Goal: Task Accomplishment & Management: Complete application form

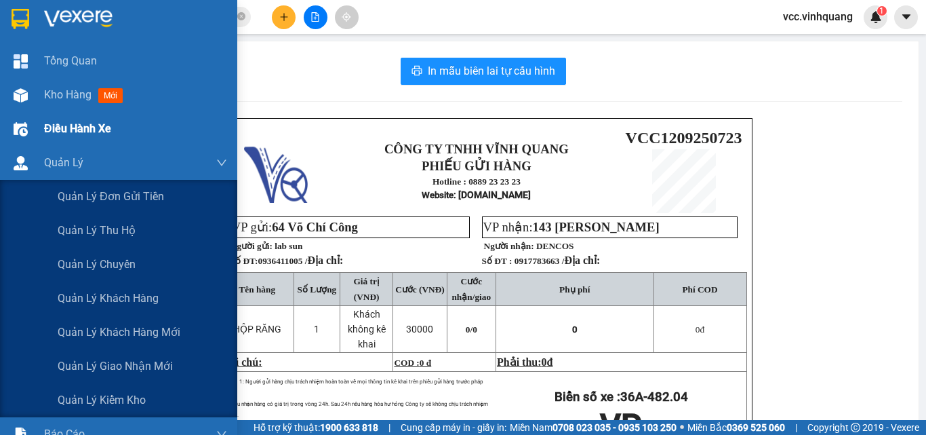
scroll to position [68, 0]
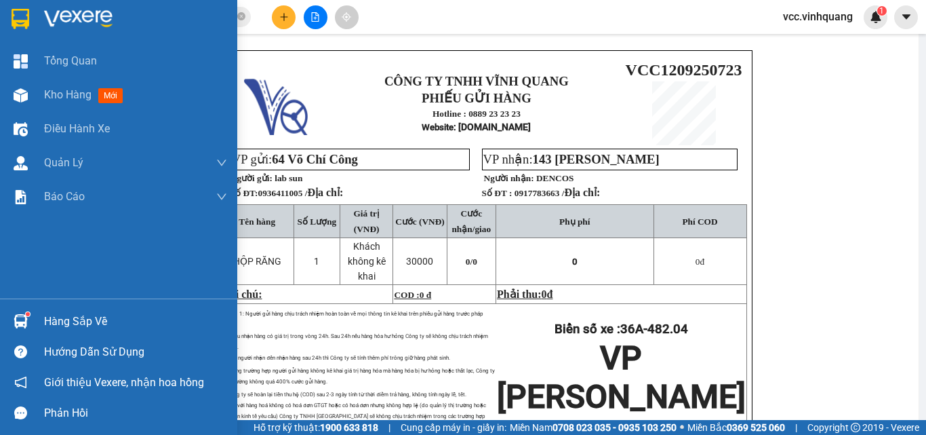
click at [88, 318] on div "Hàng sắp về" at bounding box center [135, 321] width 183 height 20
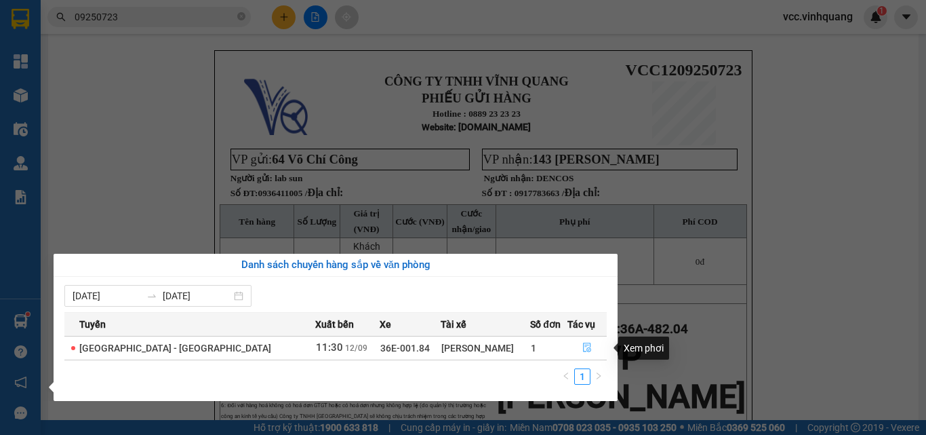
click at [583, 345] on icon "file-done" at bounding box center [587, 347] width 8 height 9
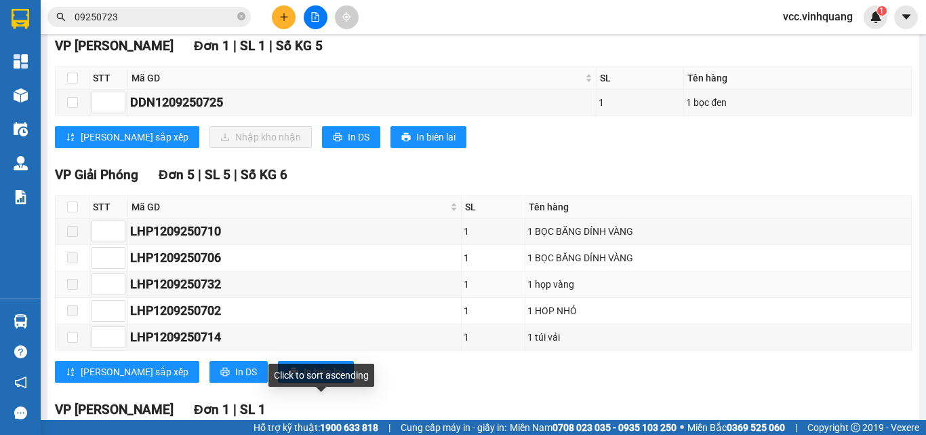
scroll to position [622, 0]
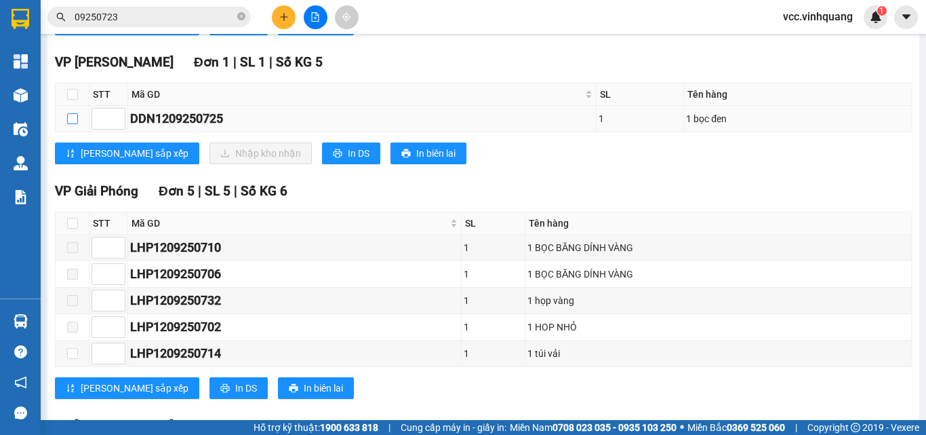
click at [71, 124] on input "checkbox" at bounding box center [72, 118] width 11 height 11
checkbox input "true"
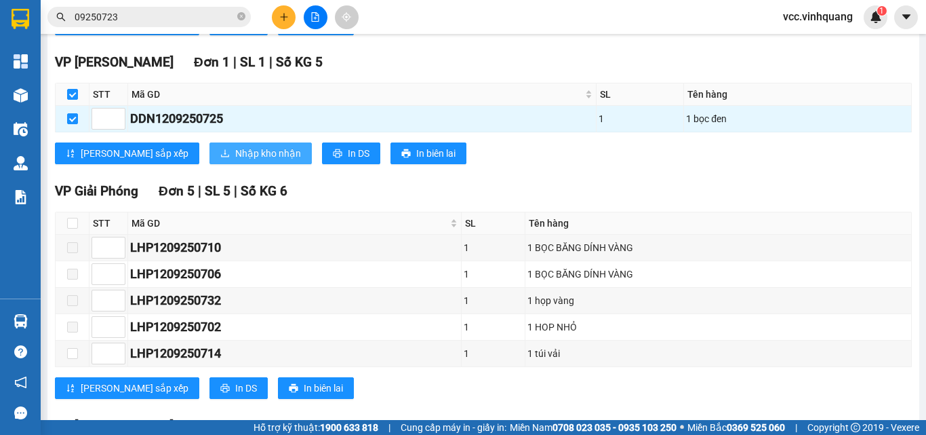
click at [235, 161] on span "Nhập kho nhận" at bounding box center [268, 153] width 66 height 15
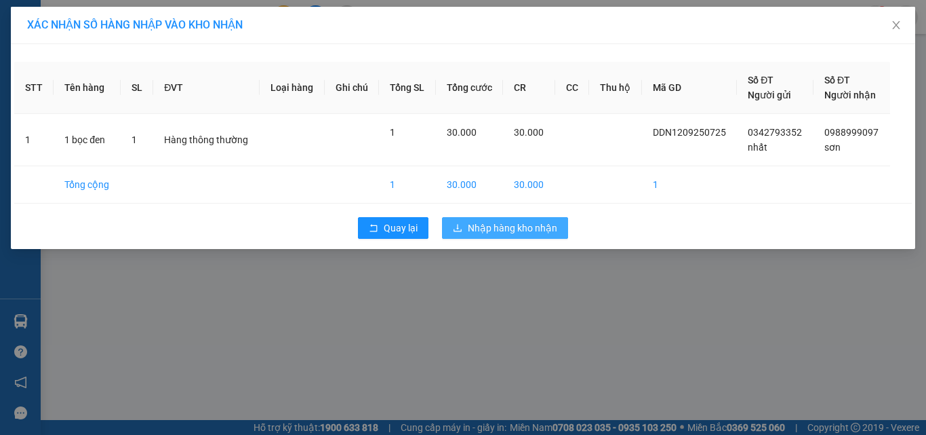
click at [504, 225] on span "Nhập hàng kho nhận" at bounding box center [513, 227] width 90 height 15
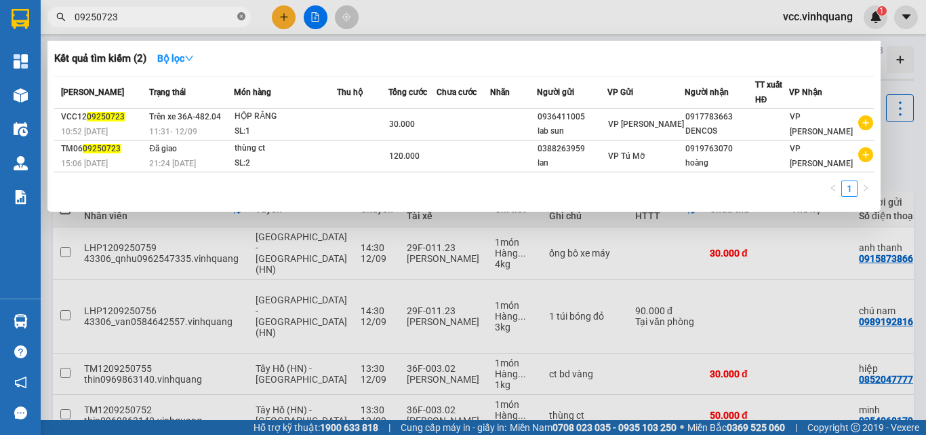
click at [241, 16] on icon "close-circle" at bounding box center [241, 16] width 8 height 8
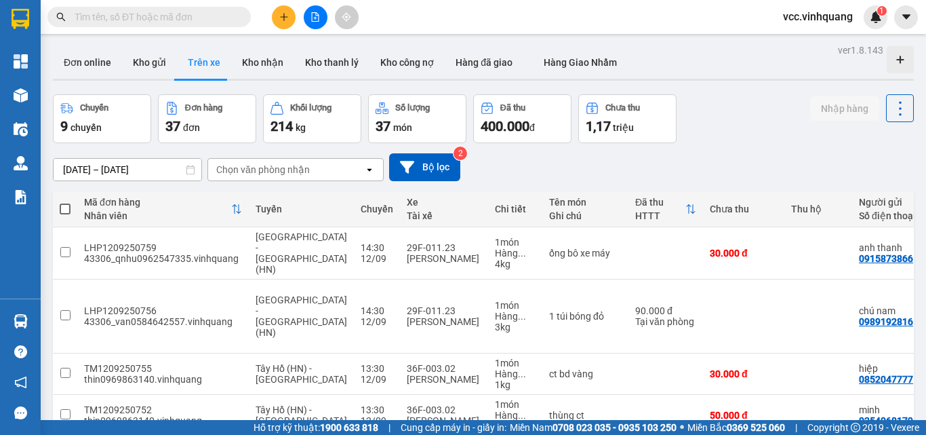
click at [204, 16] on input "text" at bounding box center [155, 16] width 160 height 15
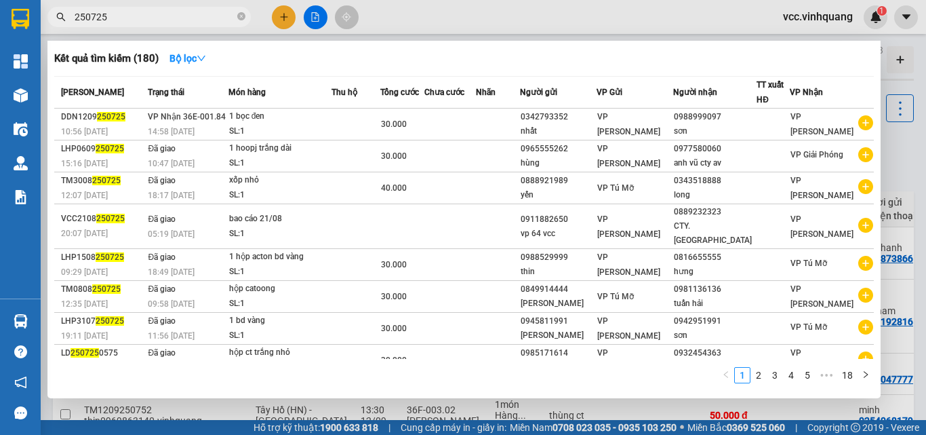
type input "250725"
click at [903, 164] on div at bounding box center [463, 217] width 926 height 435
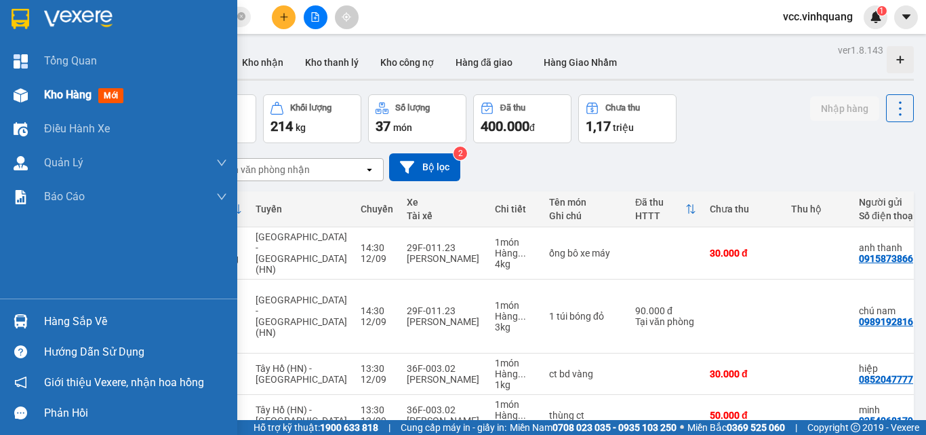
click at [172, 94] on div "Kho hàng mới" at bounding box center [135, 95] width 183 height 34
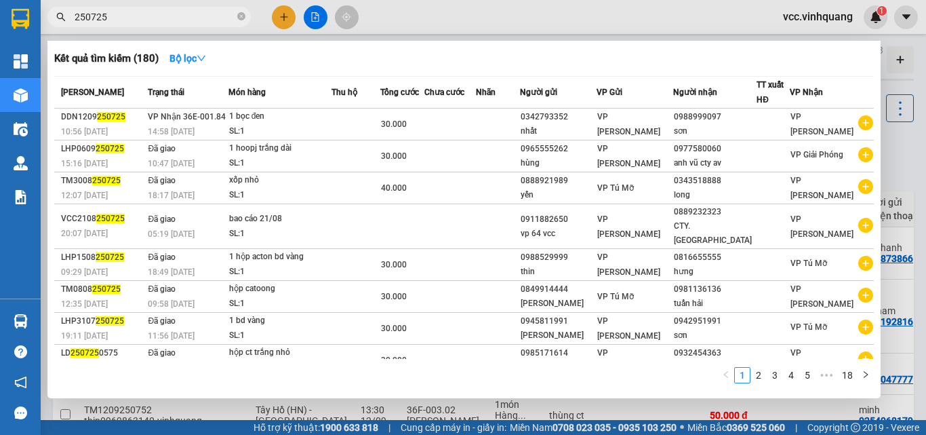
click at [136, 16] on input "250725" at bounding box center [155, 16] width 160 height 15
click at [911, 309] on div at bounding box center [463, 217] width 926 height 435
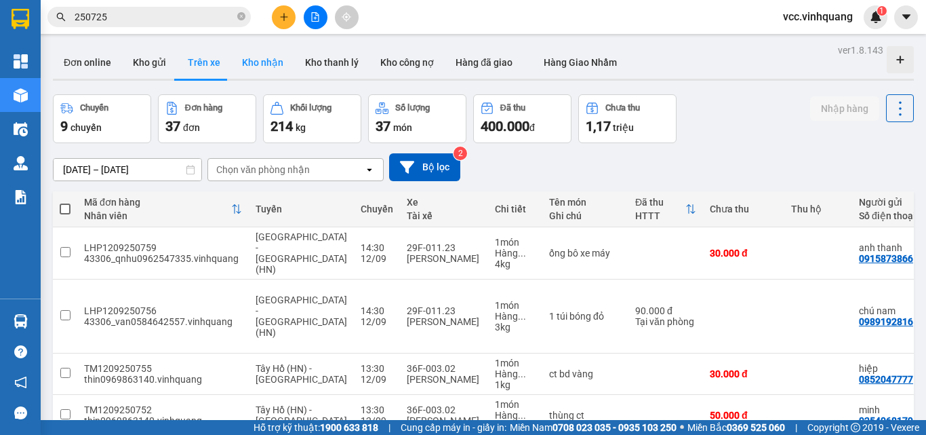
click at [254, 62] on button "Kho nhận" at bounding box center [262, 62] width 63 height 33
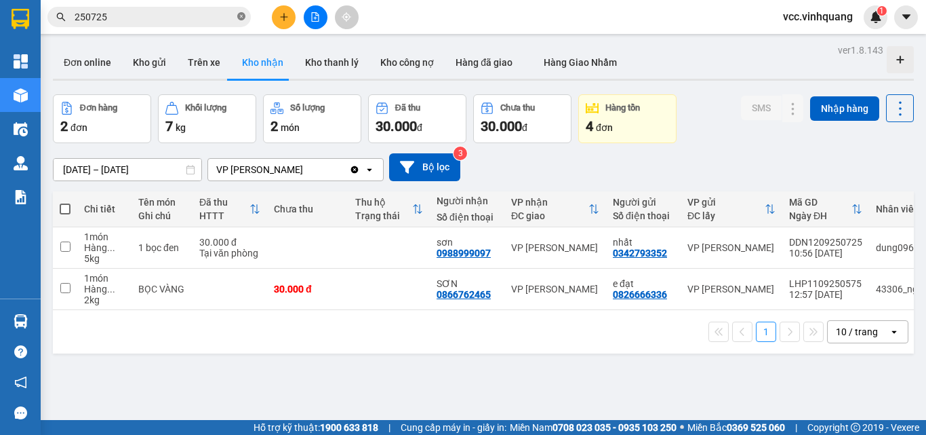
click at [241, 15] on icon "close-circle" at bounding box center [241, 16] width 8 height 8
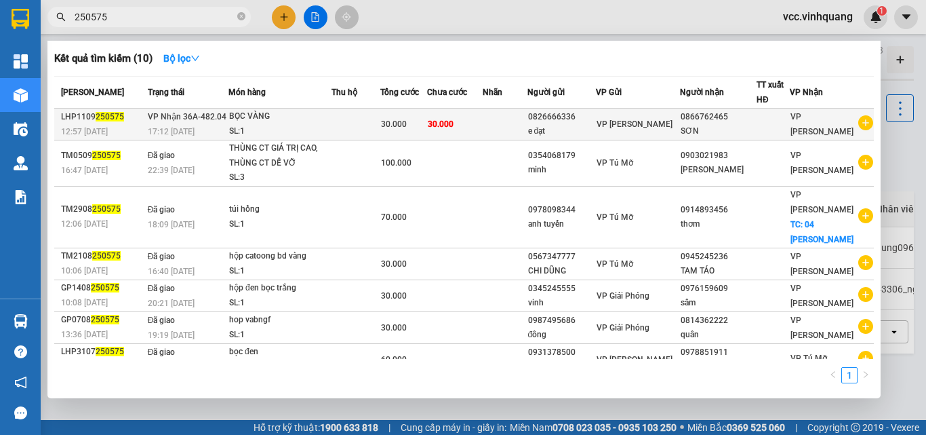
type input "250575"
click at [342, 117] on td at bounding box center [356, 124] width 49 height 32
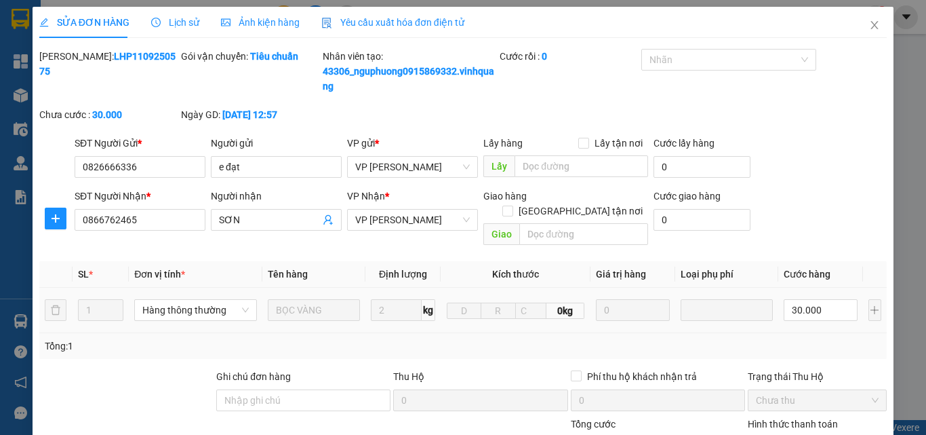
type input "0826666336"
type input "e đạt"
type input "0866762465"
type input "SƠN"
type input "30.000"
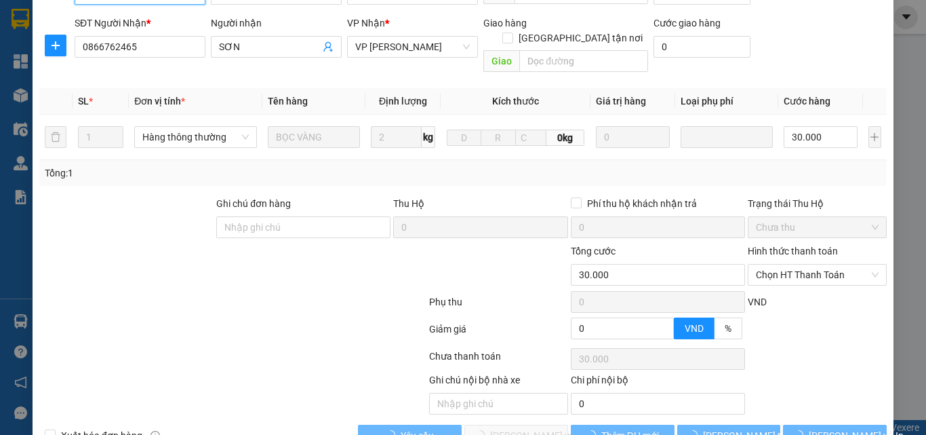
scroll to position [196, 0]
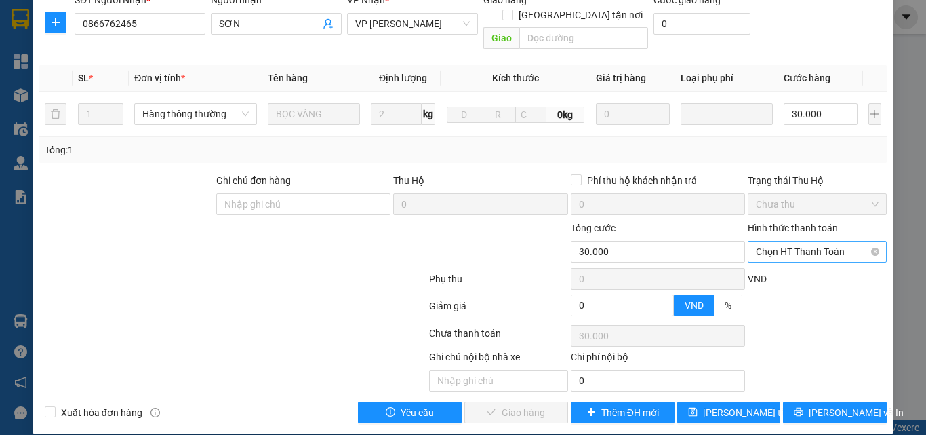
click at [804, 241] on span "Chọn HT Thanh Toán" at bounding box center [817, 251] width 123 height 20
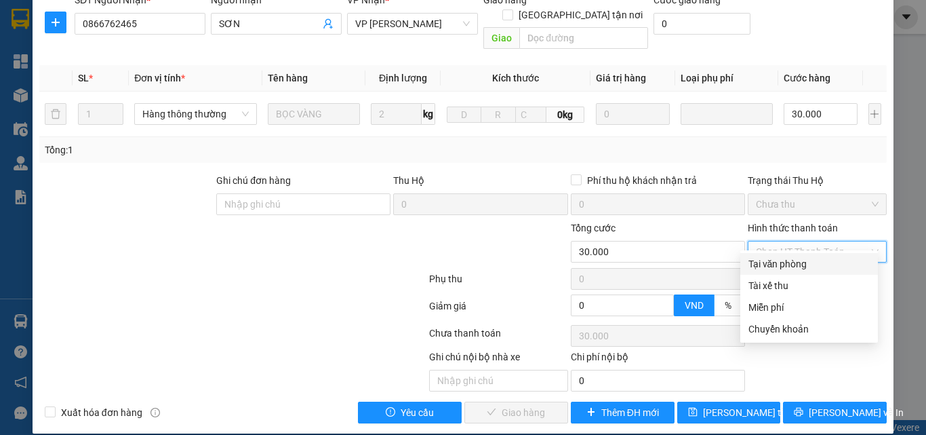
click at [798, 265] on div "Tại văn phòng" at bounding box center [809, 263] width 121 height 15
type input "0"
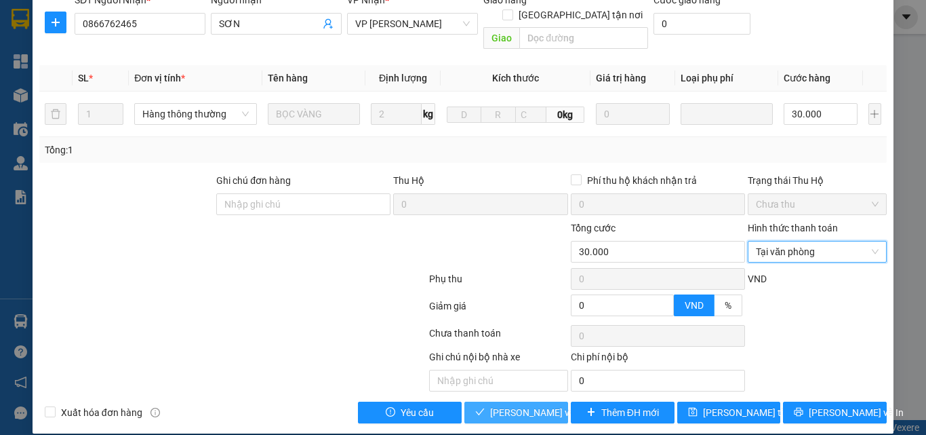
click at [509, 405] on span "[PERSON_NAME] và Giao hàng" at bounding box center [555, 412] width 130 height 15
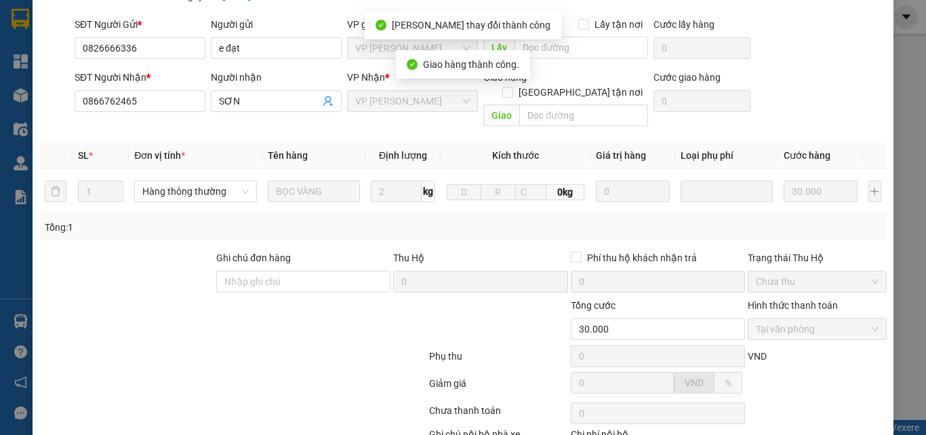
scroll to position [0, 0]
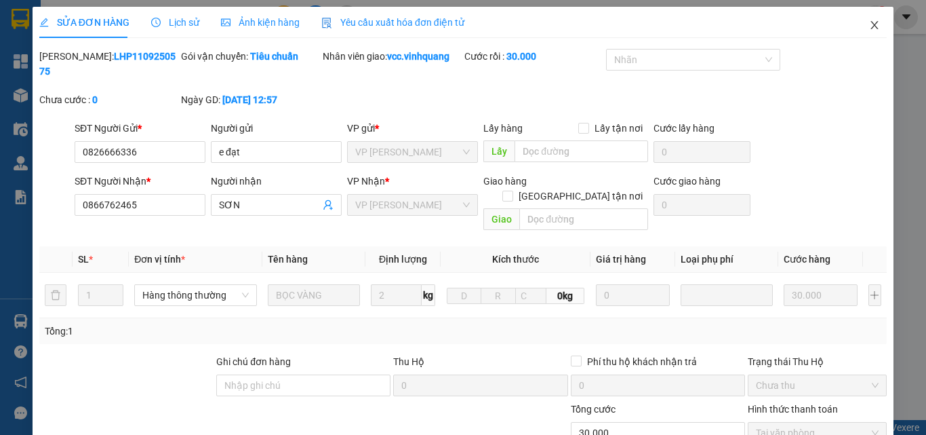
click at [869, 26] on icon "close" at bounding box center [874, 25] width 11 height 11
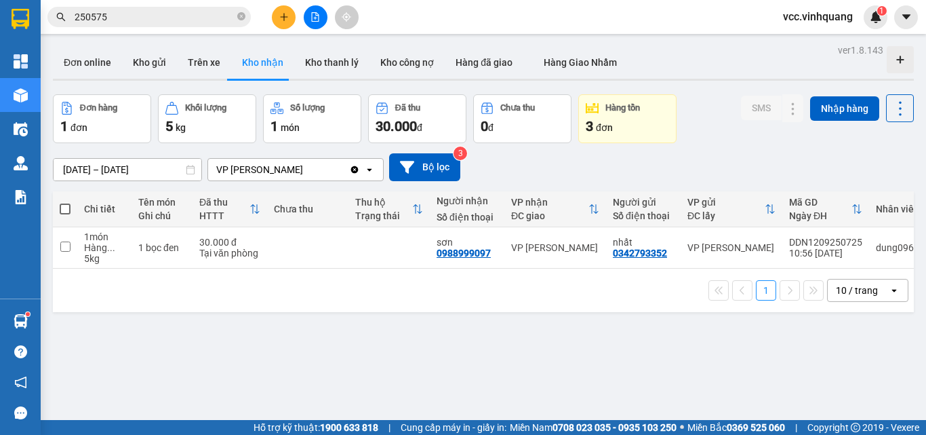
click at [151, 15] on input "250575" at bounding box center [155, 16] width 160 height 15
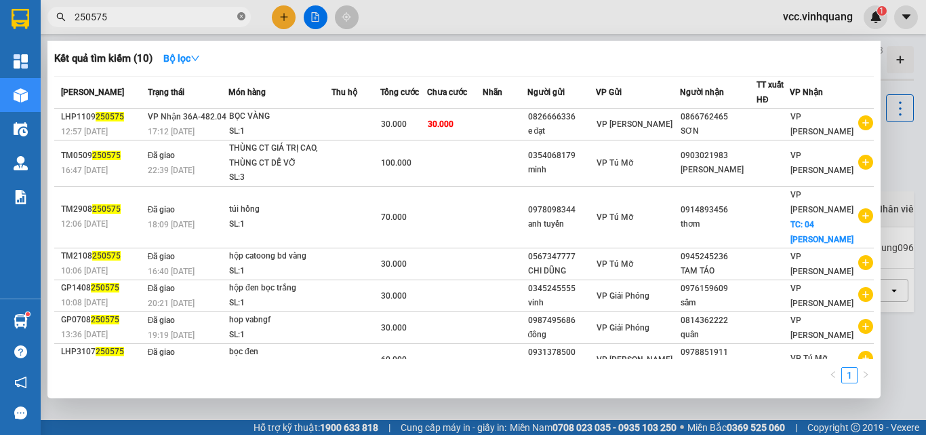
click at [240, 16] on icon "close-circle" at bounding box center [241, 16] width 8 height 8
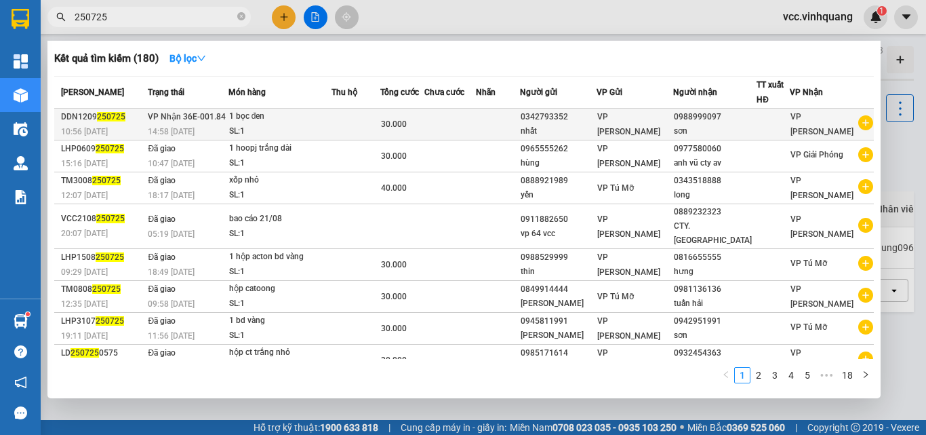
type input "250725"
click at [476, 125] on td at bounding box center [450, 124] width 52 height 32
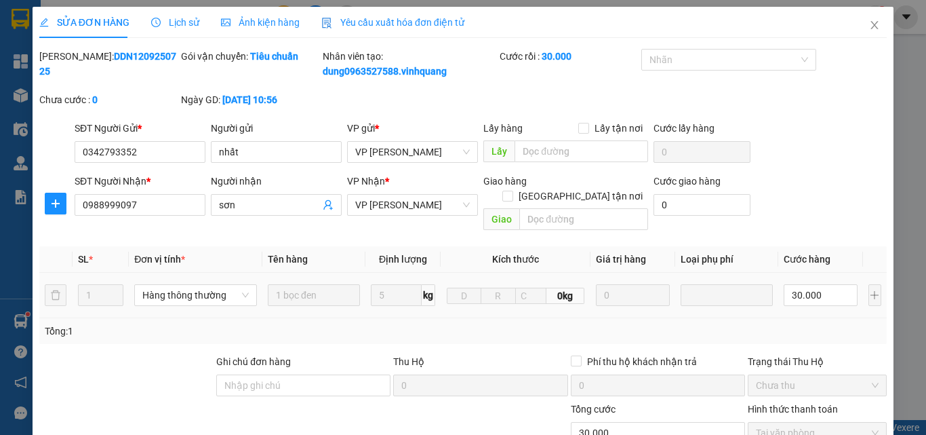
type input "0342793352"
type input "nhất"
type input "0988999097"
type input "sơn"
type input "30.000"
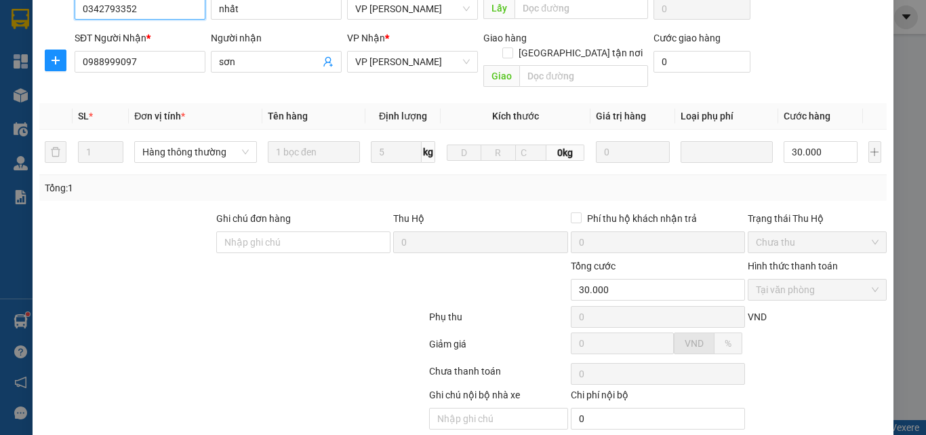
scroll to position [181, 0]
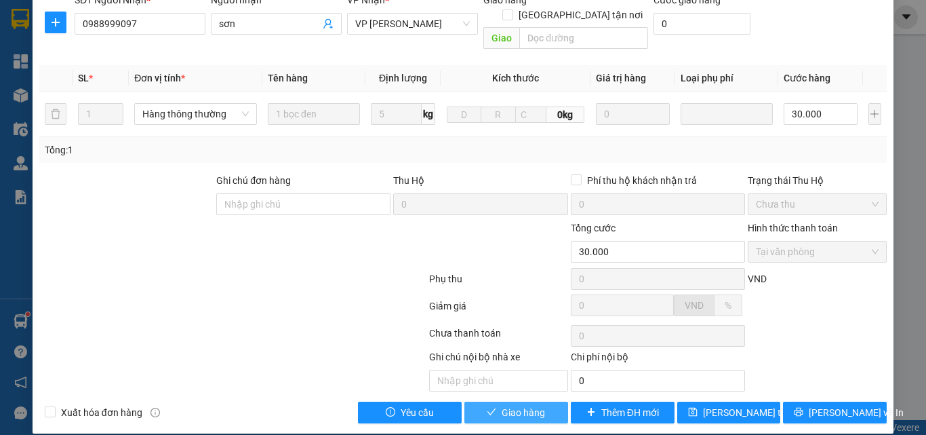
click at [514, 405] on span "Giao hàng" at bounding box center [523, 412] width 43 height 15
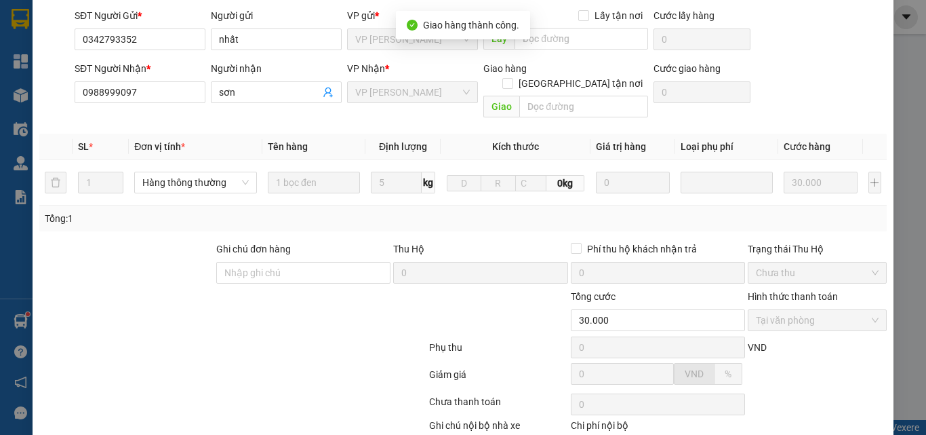
scroll to position [0, 0]
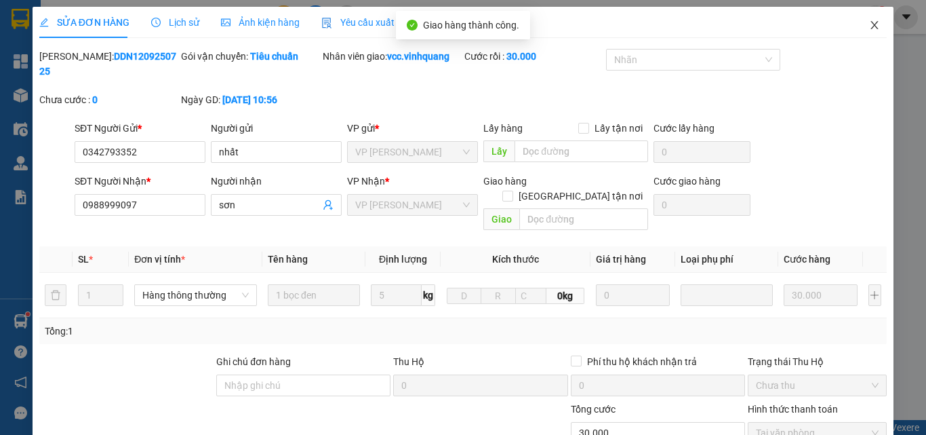
click at [869, 26] on icon "close" at bounding box center [874, 25] width 11 height 11
